Goal: Find specific page/section: Find specific page/section

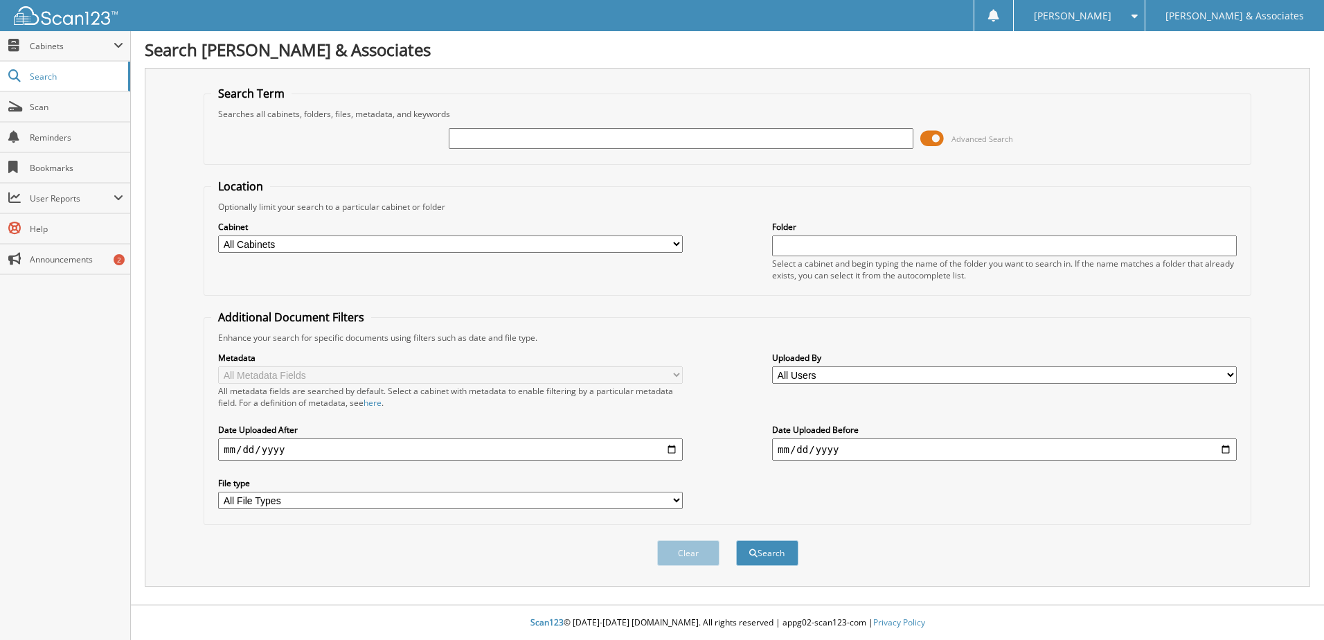
click at [545, 138] on input "text" at bounding box center [681, 138] width 465 height 21
type input "61102092"
click at [757, 557] on button "Search" at bounding box center [767, 553] width 62 height 26
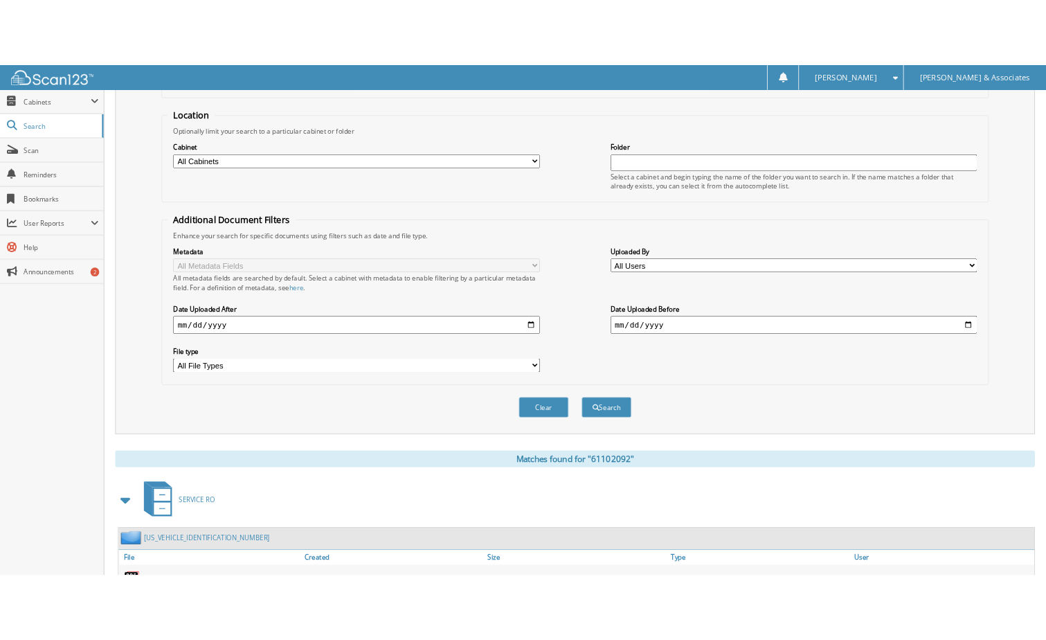
scroll to position [211, 0]
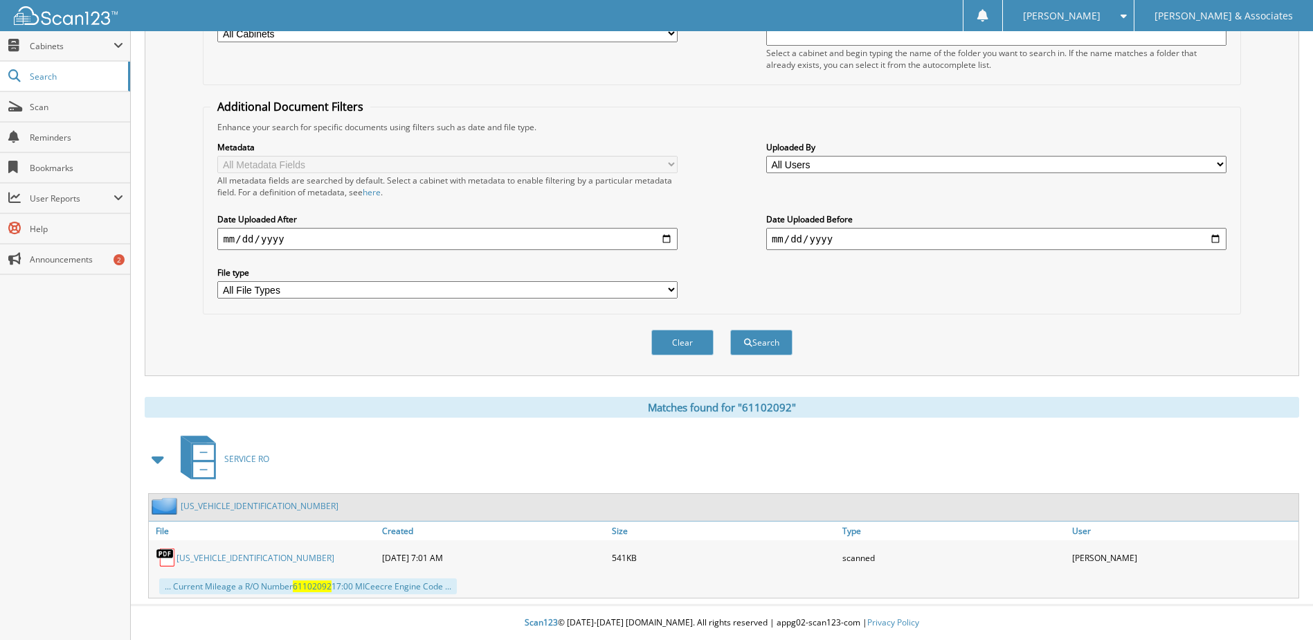
click at [229, 559] on link "1C6RR6KM7J5225870" at bounding box center [256, 558] width 158 height 12
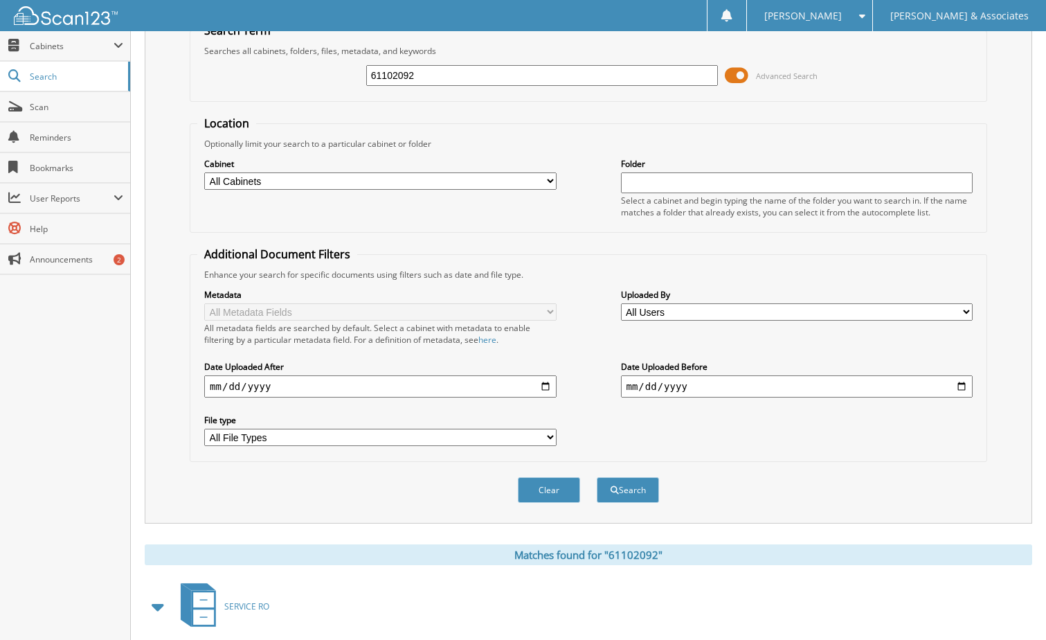
scroll to position [0, 0]
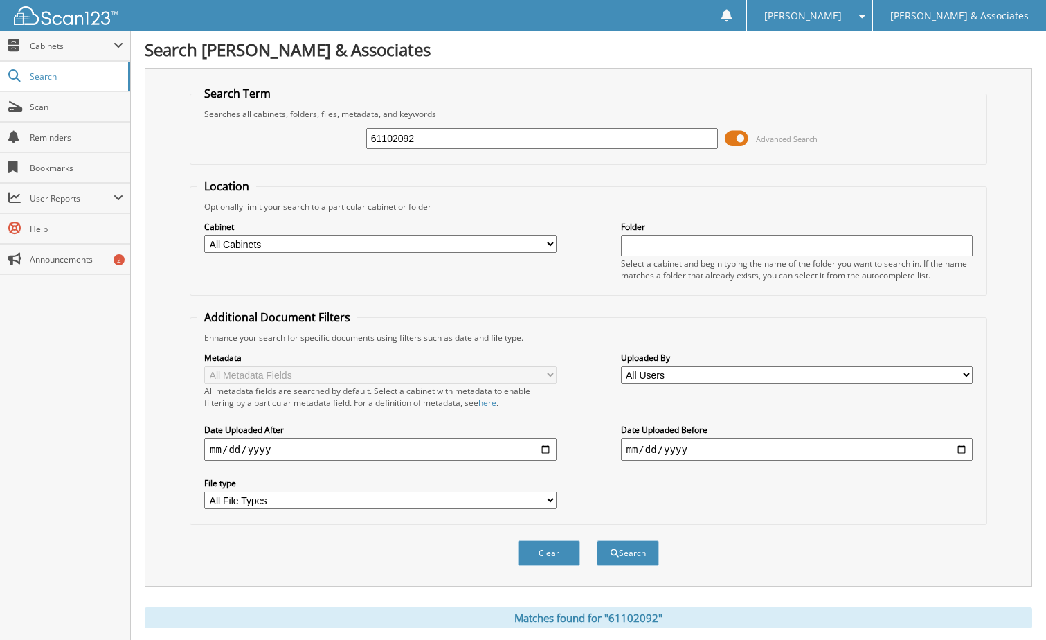
drag, startPoint x: 478, startPoint y: 141, endPoint x: 322, endPoint y: 134, distance: 155.9
click at [322, 134] on div "61102092 Advanced Search" at bounding box center [588, 138] width 782 height 37
click at [384, 138] on input "text" at bounding box center [542, 138] width 352 height 21
paste input "[US_VEHICLE_IDENTIFICATION_NUMBER]"
type input "[US_VEHICLE_IDENTIFICATION_NUMBER]"
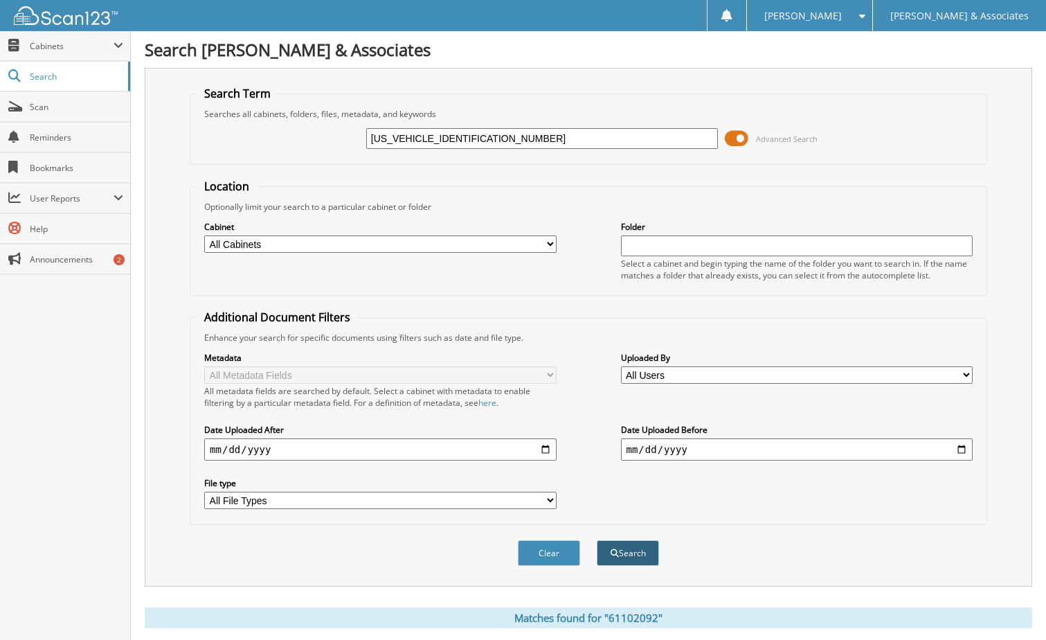
click at [624, 551] on button "Search" at bounding box center [628, 553] width 62 height 26
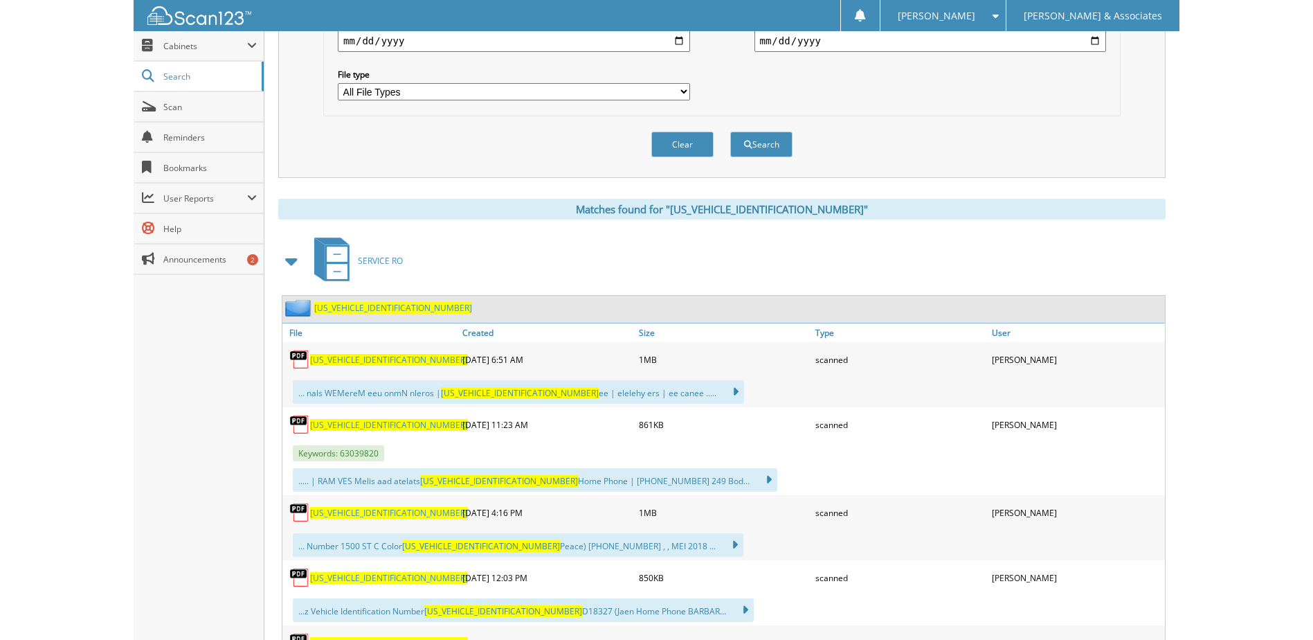
scroll to position [485, 0]
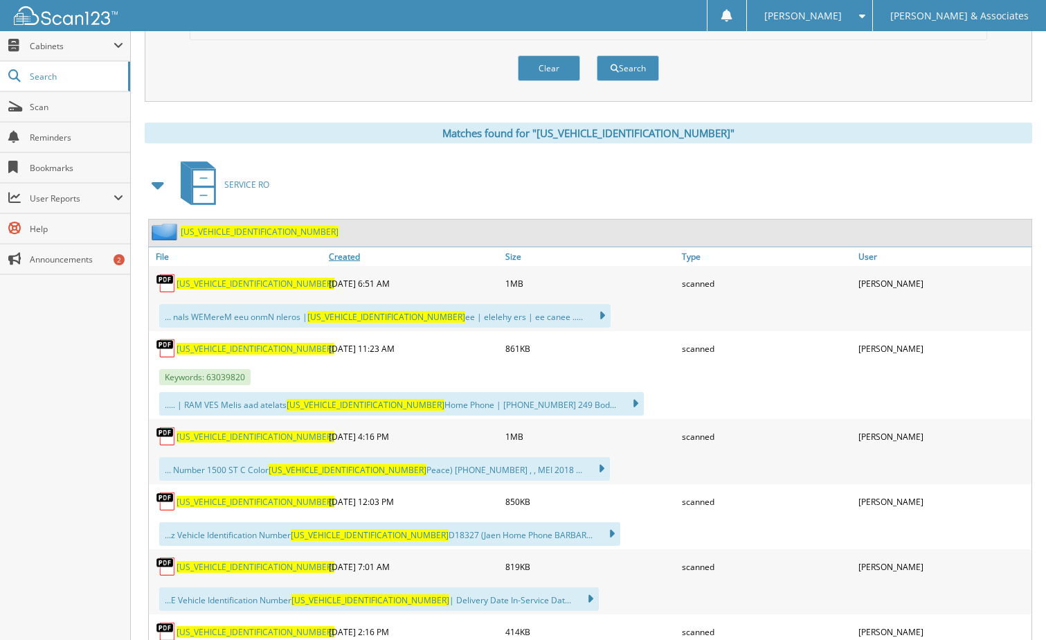
click at [349, 255] on link "Created" at bounding box center [413, 256] width 177 height 19
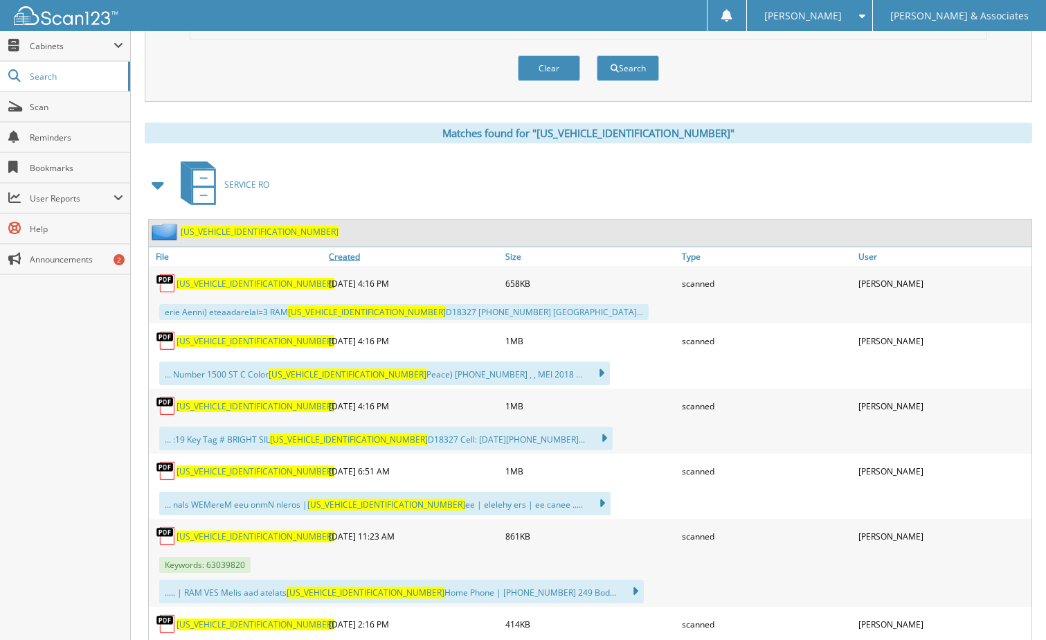
click at [349, 255] on link "Created" at bounding box center [413, 256] width 177 height 19
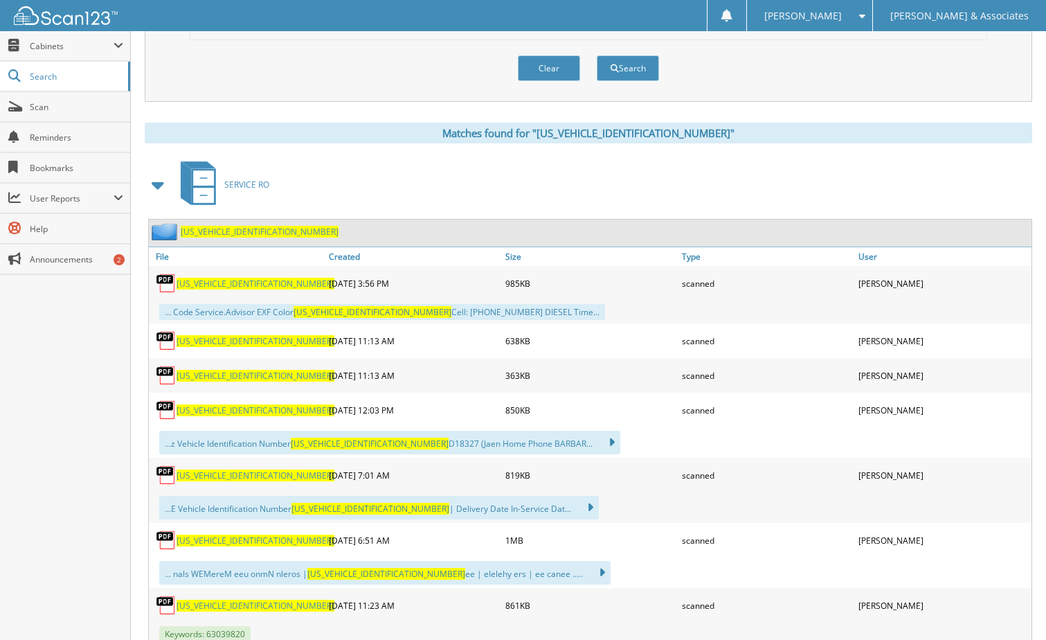
click at [202, 476] on span "[US_VEHICLE_IDENTIFICATION_NUMBER]" at bounding box center [256, 475] width 158 height 12
click at [164, 478] on img at bounding box center [166, 475] width 21 height 21
click at [222, 375] on span "[US_VEHICLE_IDENTIFICATION_NUMBER]" at bounding box center [256, 376] width 158 height 12
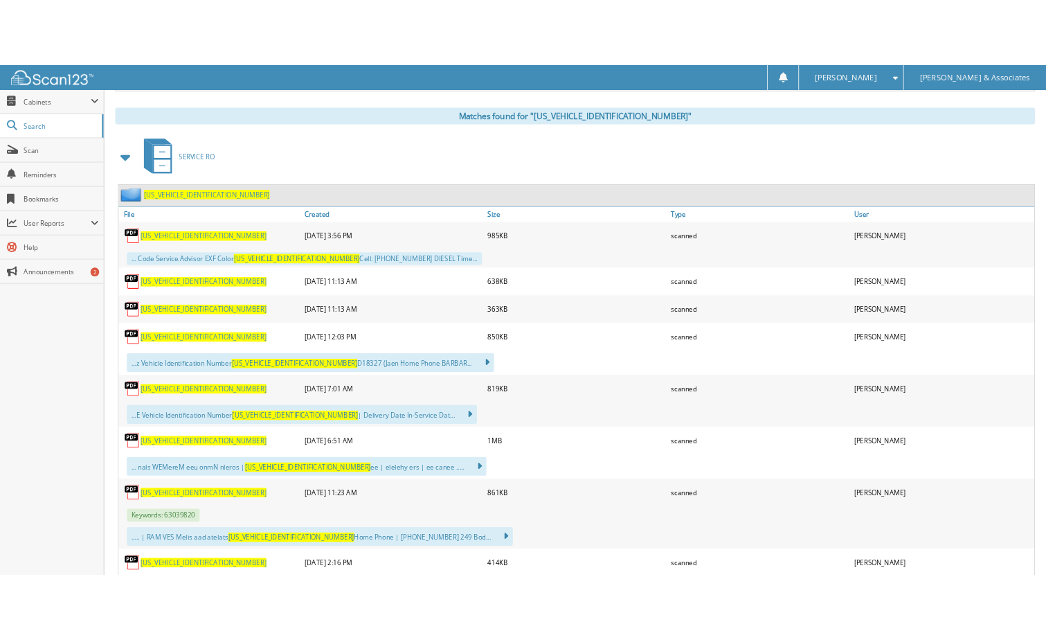
scroll to position [623, 0]
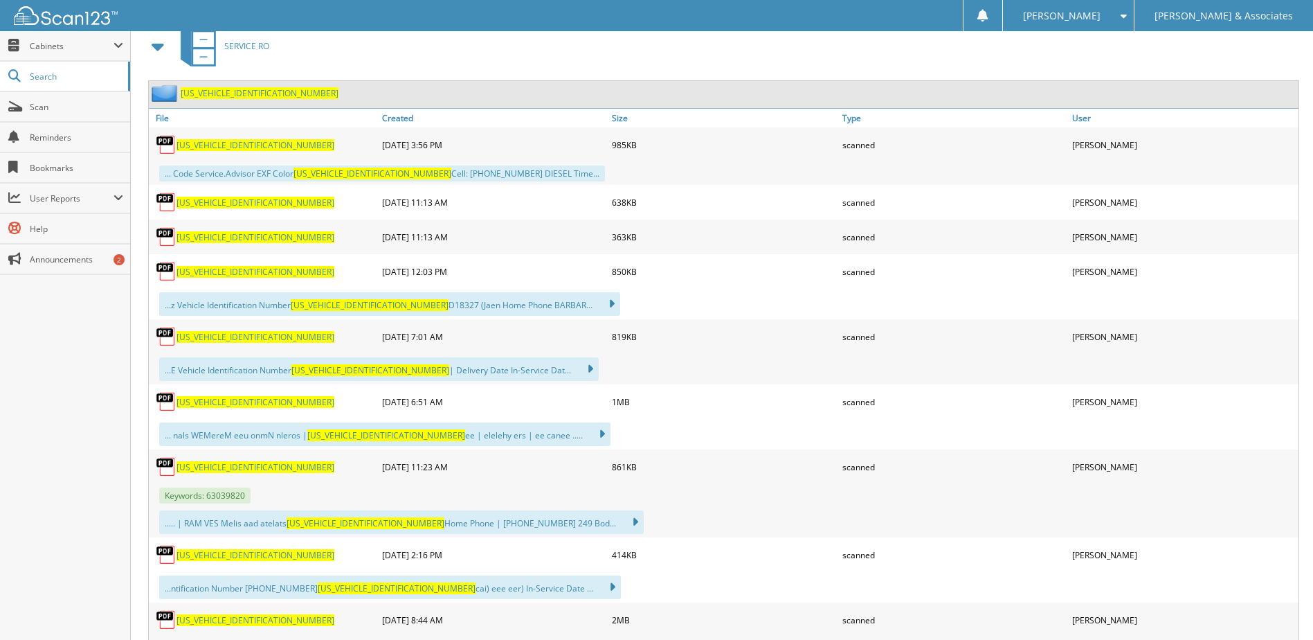
click at [188, 341] on span "[US_VEHICLE_IDENTIFICATION_NUMBER]" at bounding box center [256, 337] width 158 height 12
